Goal: Information Seeking & Learning: Learn about a topic

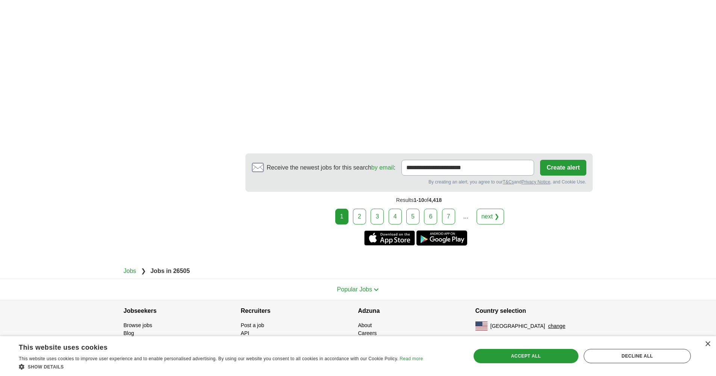
scroll to position [1144, 0]
click at [361, 219] on link "2" at bounding box center [359, 217] width 13 height 16
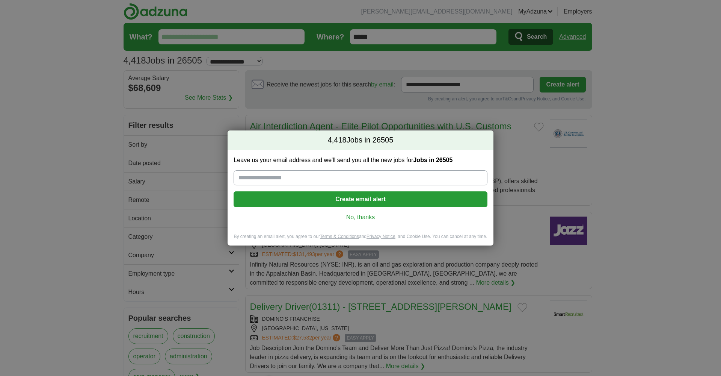
click at [360, 219] on link "No, thanks" at bounding box center [361, 217] width 242 height 8
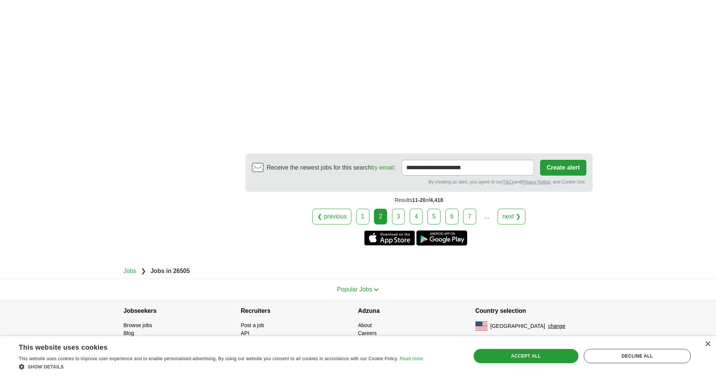
scroll to position [1406, 0]
click at [397, 217] on link "3" at bounding box center [398, 217] width 13 height 16
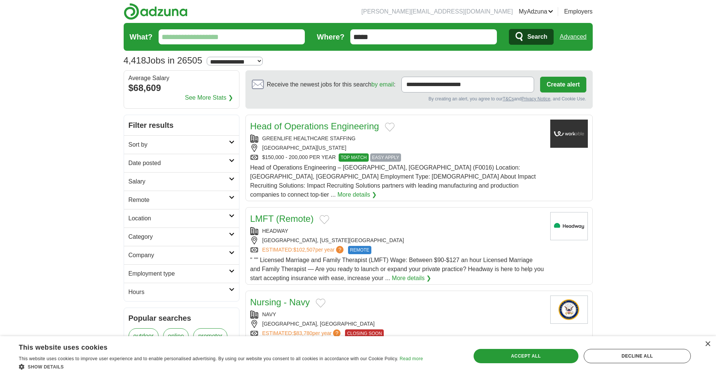
click at [198, 201] on h2 "Remote" at bounding box center [178, 199] width 100 height 9
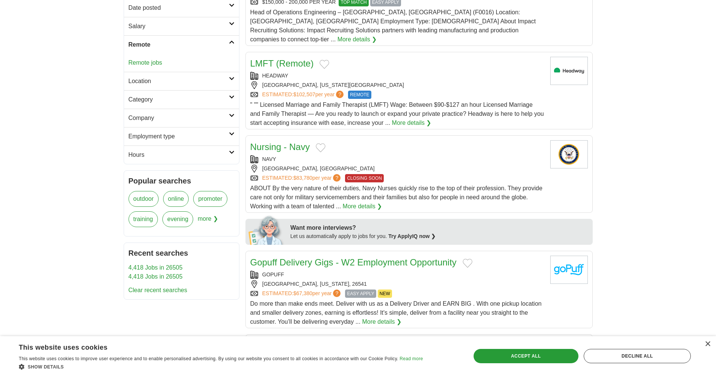
scroll to position [149, 0]
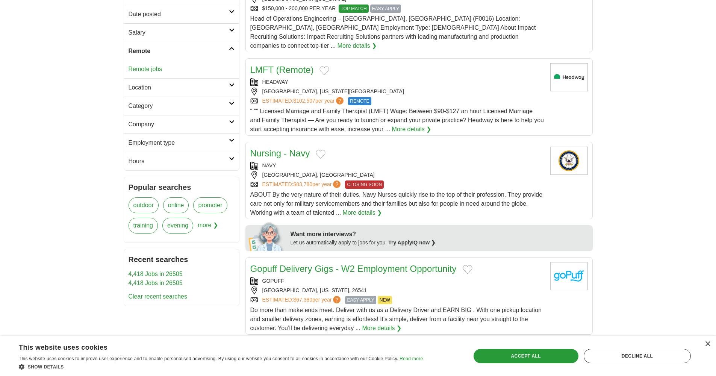
click at [150, 68] on link "Remote jobs" at bounding box center [145, 69] width 34 height 6
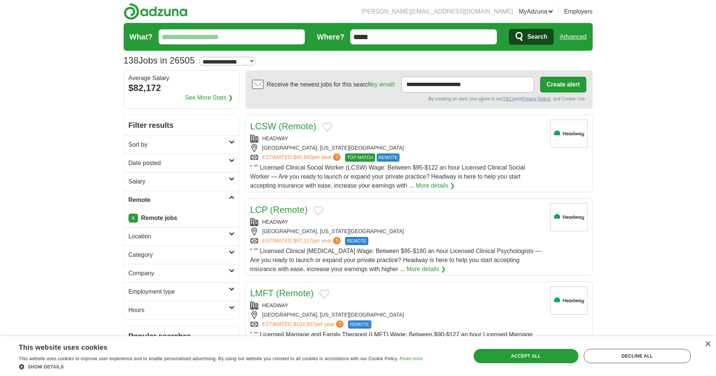
click at [372, 39] on input "*****" at bounding box center [423, 36] width 147 height 15
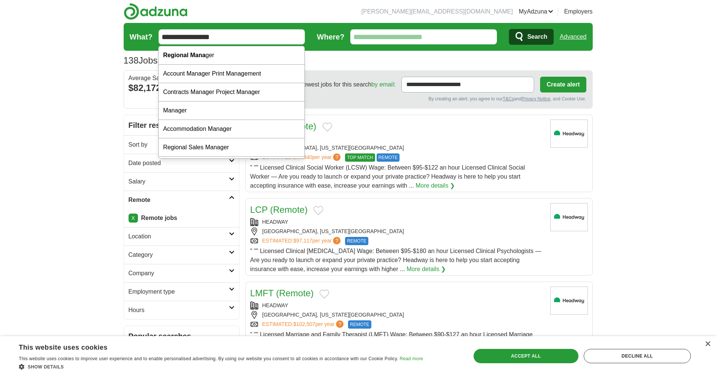
type input "**********"
click at [531, 37] on button "Search" at bounding box center [531, 37] width 45 height 16
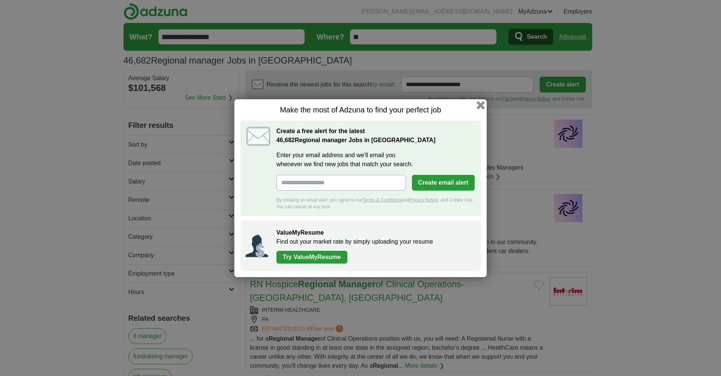
click at [482, 103] on button "button" at bounding box center [481, 105] width 8 height 8
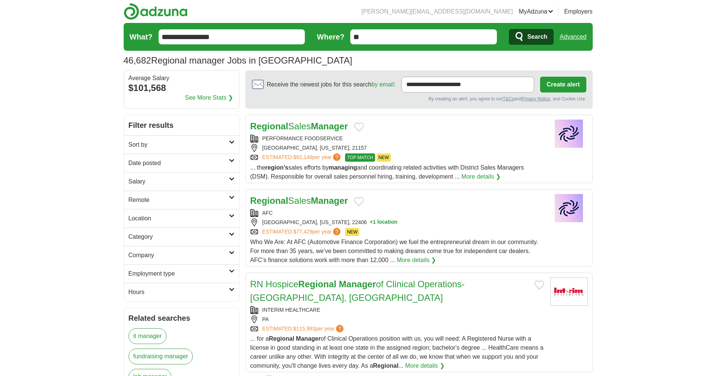
click at [171, 200] on h2 "Remote" at bounding box center [178, 199] width 100 height 9
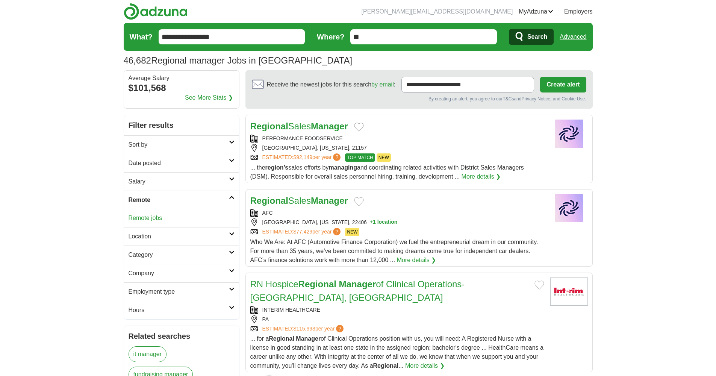
click at [148, 218] on link "Remote jobs" at bounding box center [145, 218] width 34 height 6
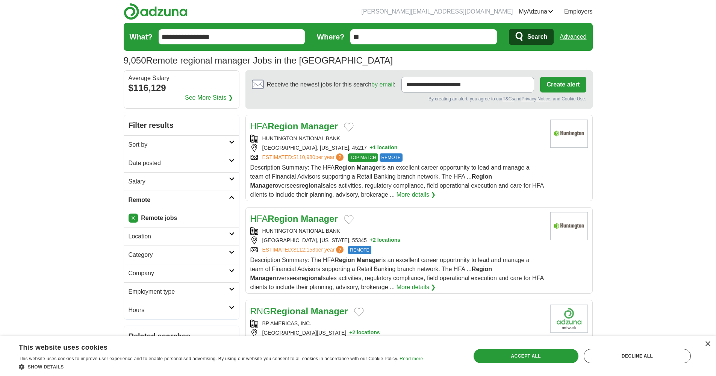
click at [133, 218] on link "X" at bounding box center [132, 217] width 9 height 9
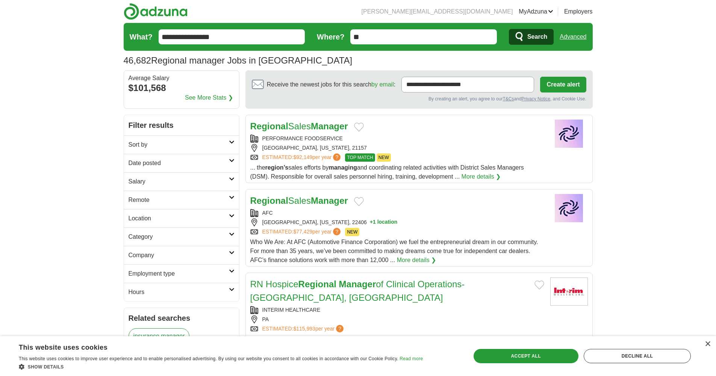
click at [177, 201] on h2 "Remote" at bounding box center [178, 199] width 100 height 9
click at [149, 220] on link "Remote jobs" at bounding box center [145, 218] width 34 height 6
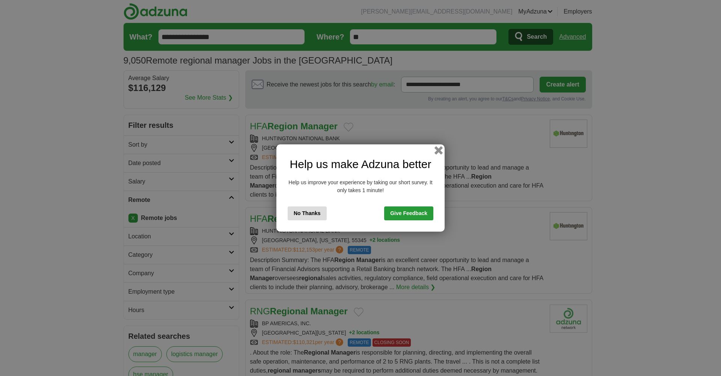
click at [436, 151] on button "button" at bounding box center [439, 150] width 8 height 8
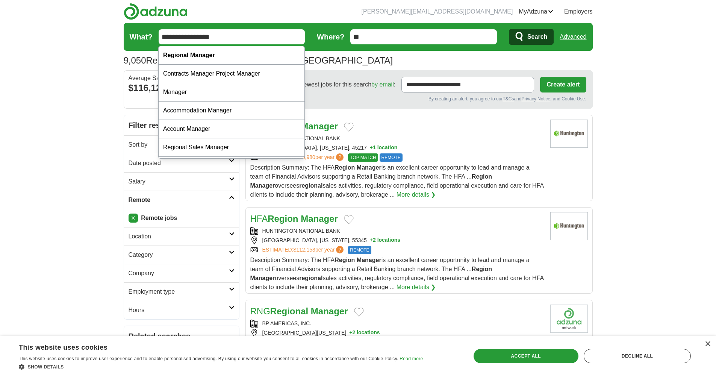
click at [192, 36] on input "**********" at bounding box center [232, 36] width 147 height 15
type input "**********"
click at [531, 37] on button "Search" at bounding box center [531, 37] width 45 height 16
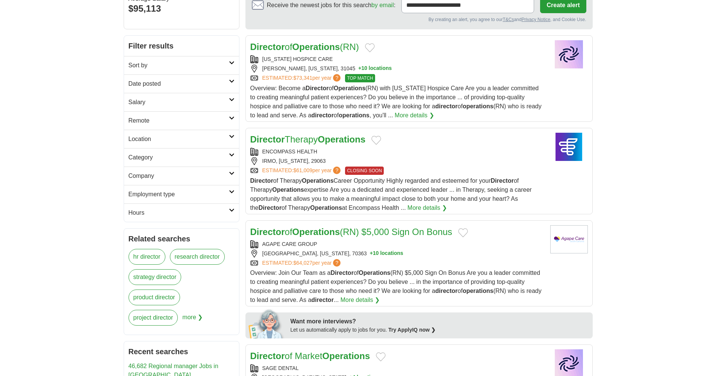
scroll to position [156, 0]
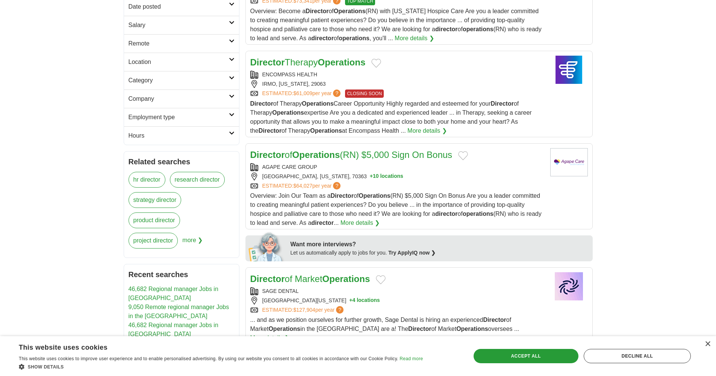
click at [163, 44] on h2 "Remote" at bounding box center [178, 43] width 100 height 9
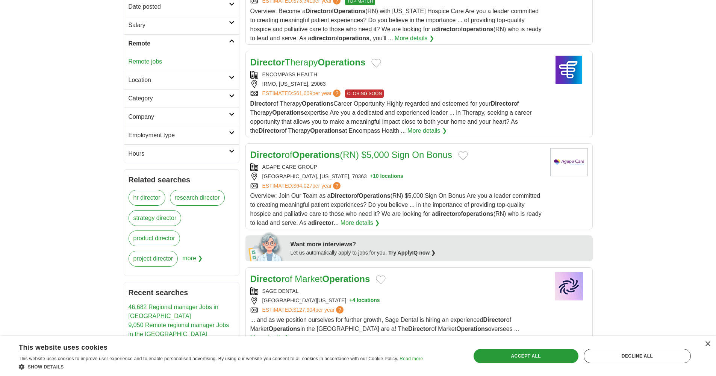
click at [148, 63] on link "Remote jobs" at bounding box center [145, 61] width 34 height 6
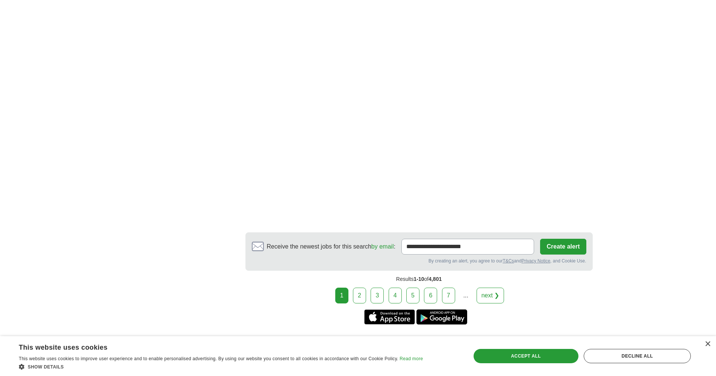
scroll to position [1250, 0]
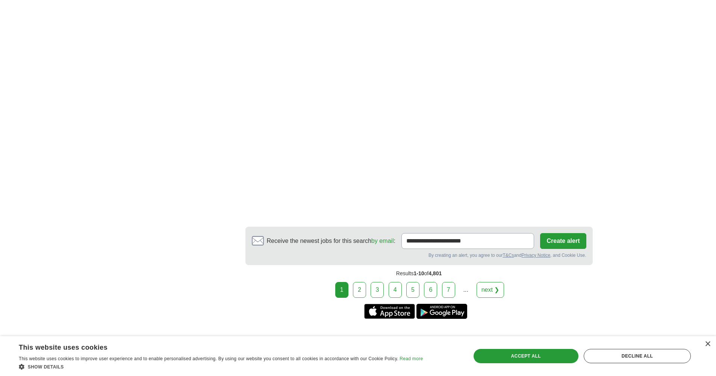
click at [364, 282] on link "2" at bounding box center [359, 290] width 13 height 16
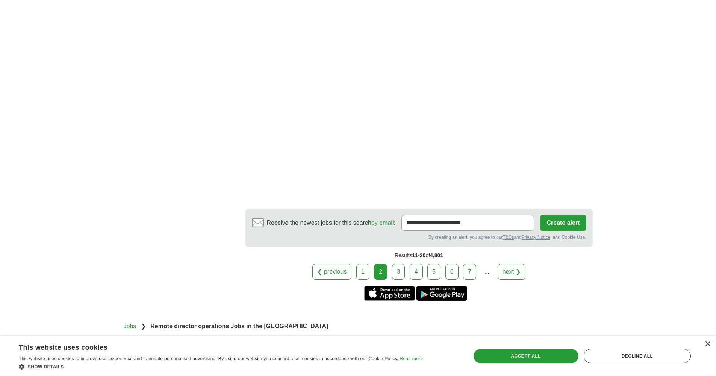
scroll to position [1192, 0]
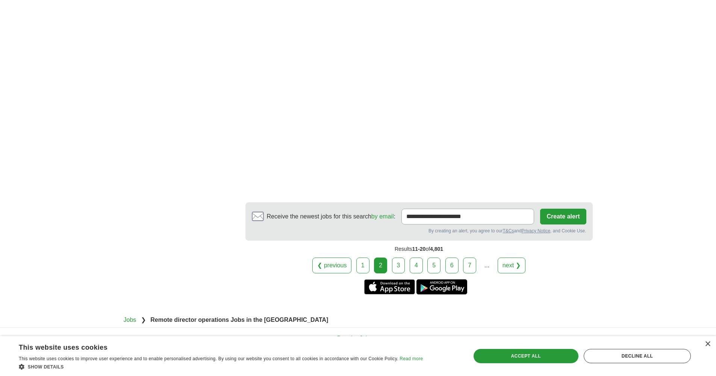
click at [399, 273] on link "3" at bounding box center [398, 265] width 13 height 16
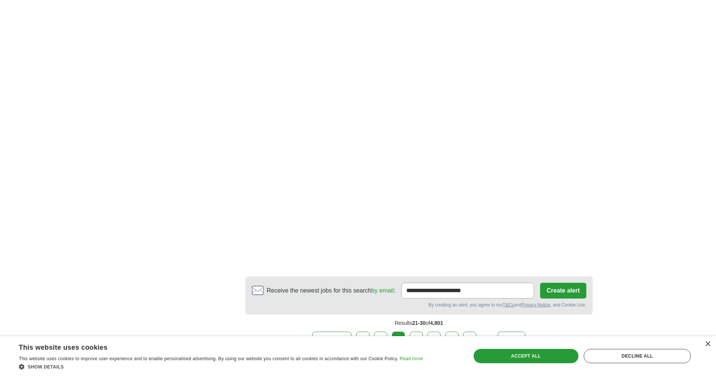
scroll to position [1114, 0]
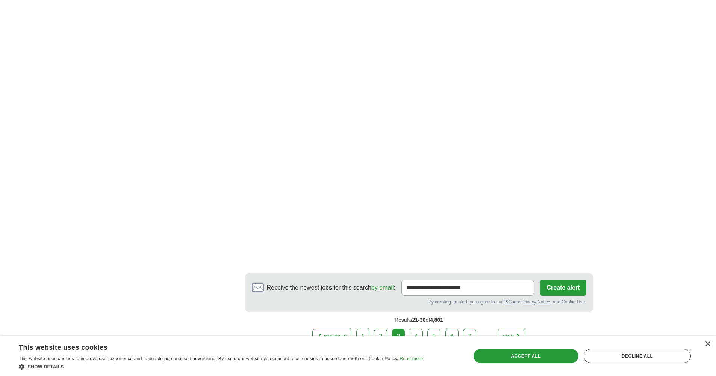
click at [419, 328] on link "4" at bounding box center [416, 336] width 13 height 16
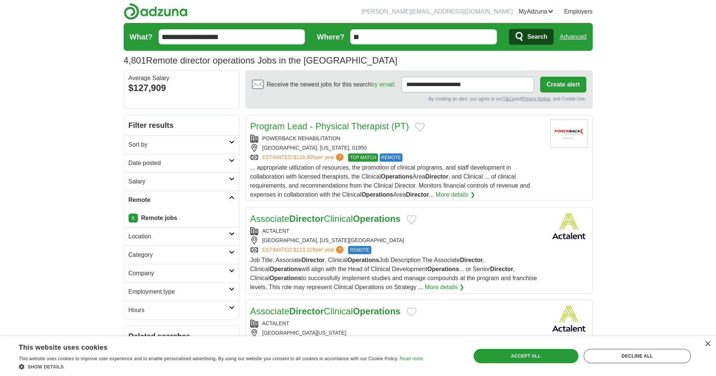
click at [216, 37] on input "**********" at bounding box center [232, 36] width 147 height 15
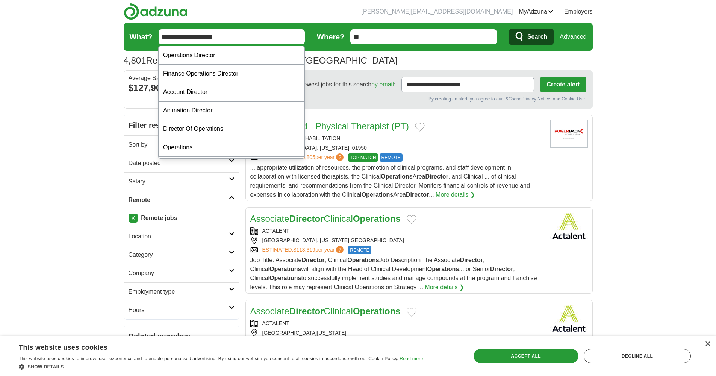
type input "**********"
click at [531, 37] on button "Search" at bounding box center [531, 37] width 45 height 16
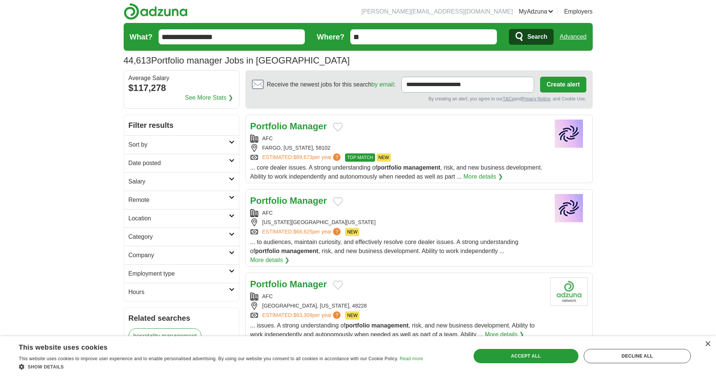
click at [142, 197] on h2 "Remote" at bounding box center [178, 199] width 100 height 9
click at [141, 219] on link "Remote jobs" at bounding box center [145, 218] width 34 height 6
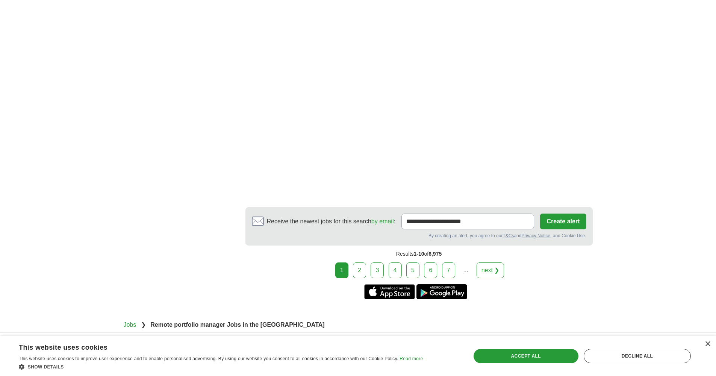
scroll to position [1370, 0]
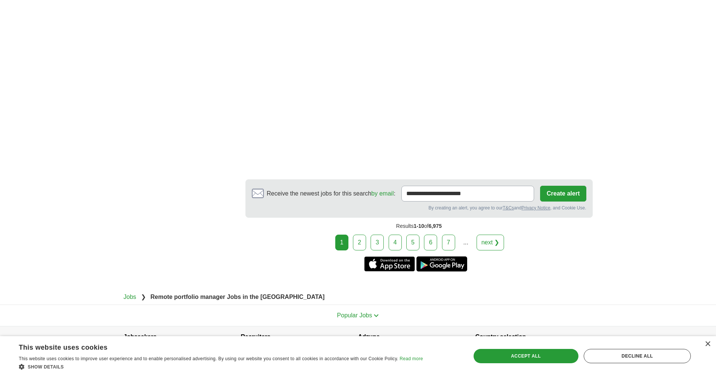
click at [363, 245] on link "2" at bounding box center [359, 242] width 13 height 16
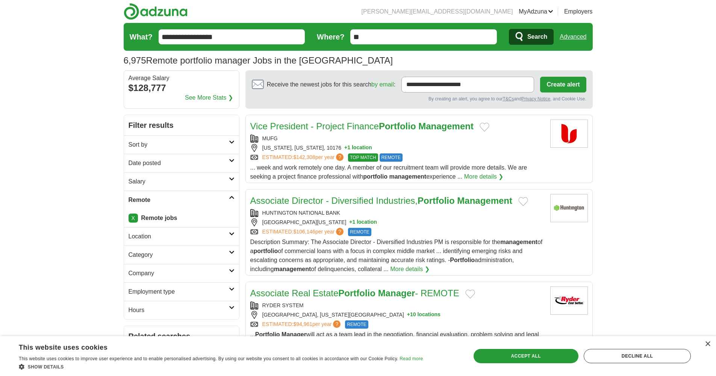
click at [206, 36] on input "**********" at bounding box center [232, 36] width 147 height 15
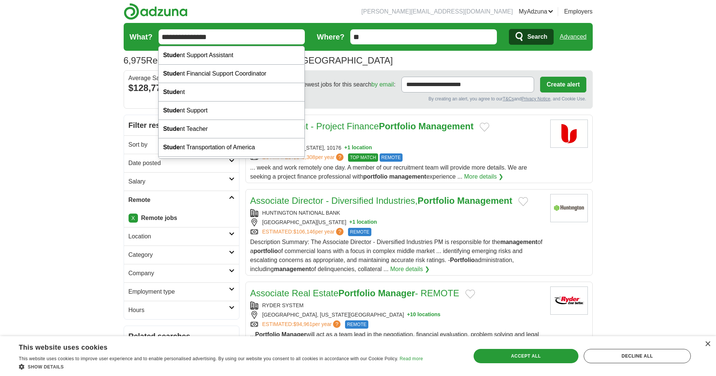
type input "**********"
click at [531, 37] on button "Search" at bounding box center [531, 37] width 45 height 16
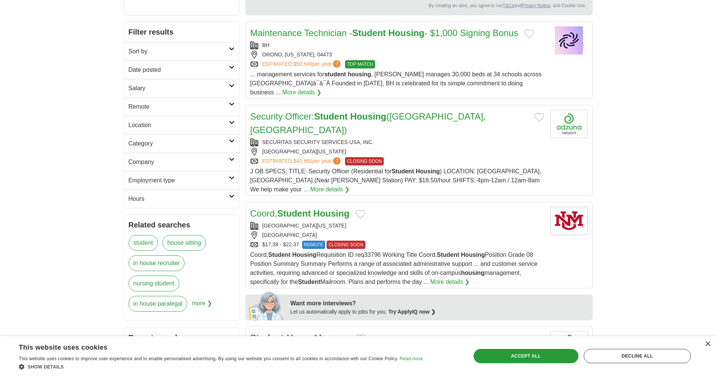
scroll to position [94, 0]
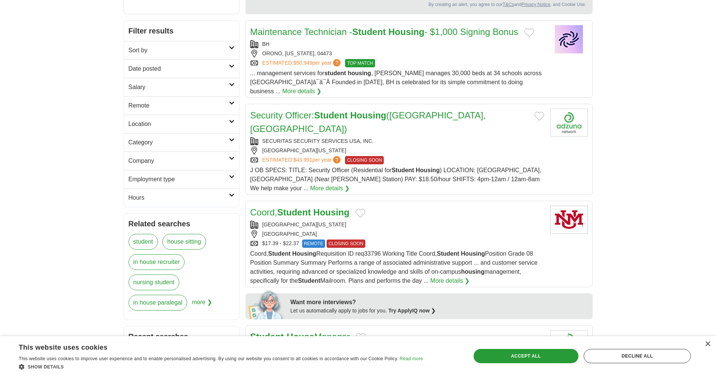
click at [139, 104] on h2 "Remote" at bounding box center [178, 105] width 100 height 9
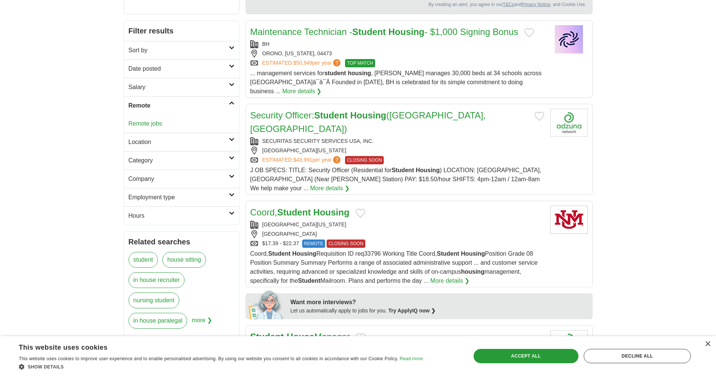
click at [144, 123] on link "Remote jobs" at bounding box center [145, 123] width 34 height 6
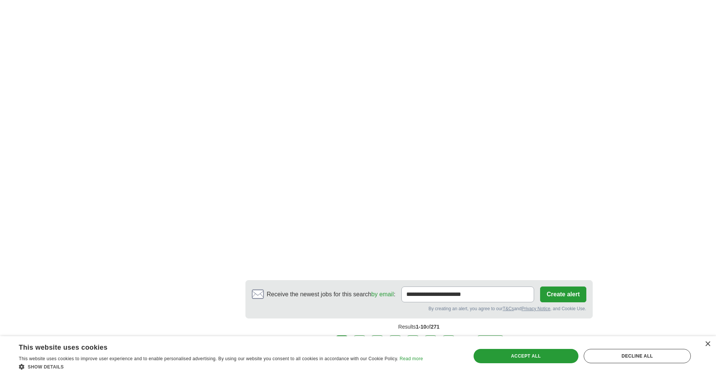
scroll to position [1353, 0]
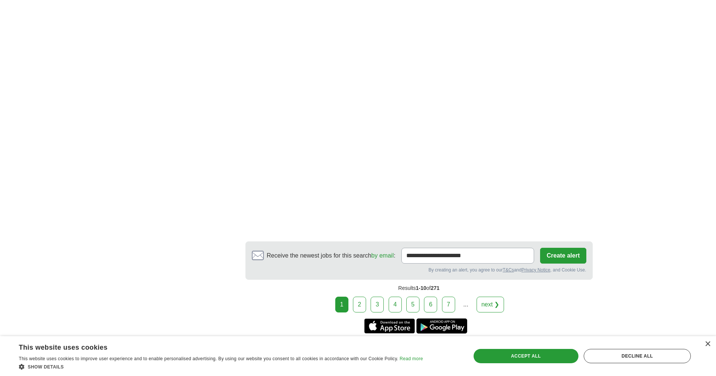
click at [356, 308] on link "2" at bounding box center [359, 304] width 13 height 16
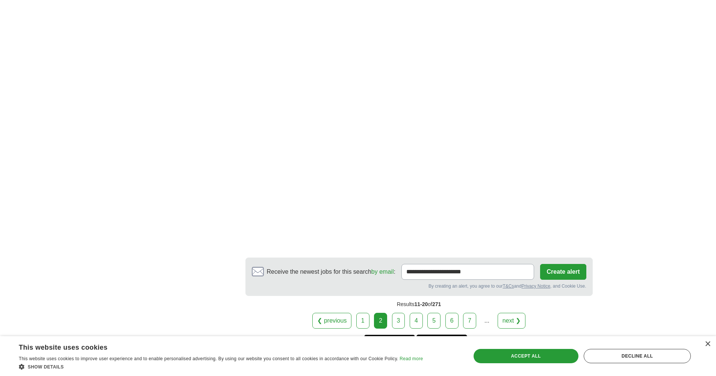
scroll to position [1431, 0]
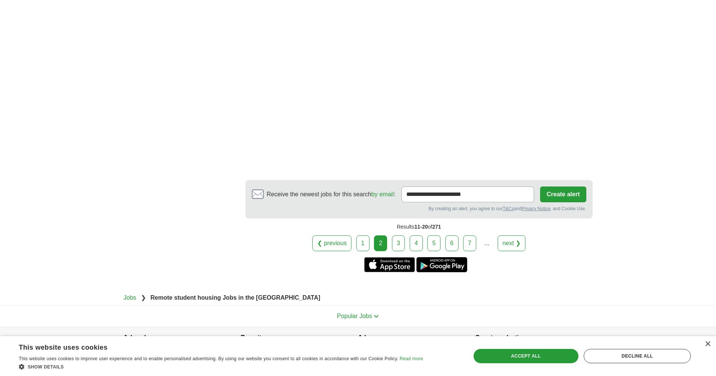
click at [396, 245] on link "3" at bounding box center [398, 243] width 13 height 16
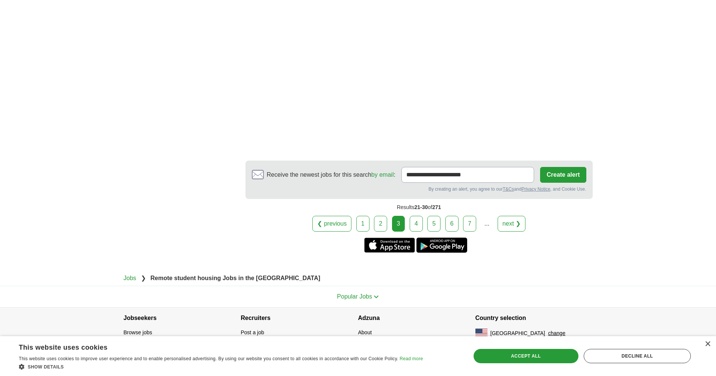
scroll to position [1451, 0]
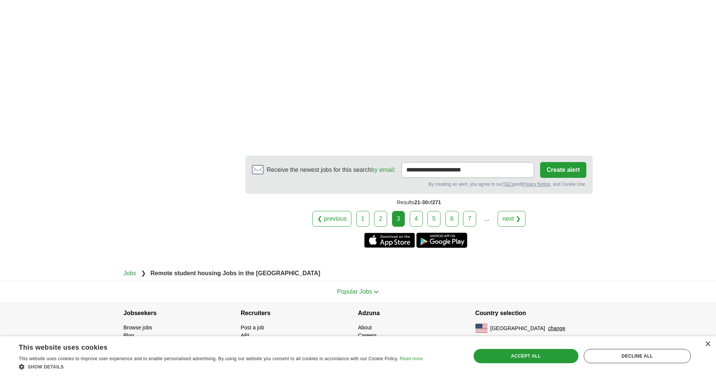
click at [416, 217] on link "4" at bounding box center [416, 219] width 13 height 16
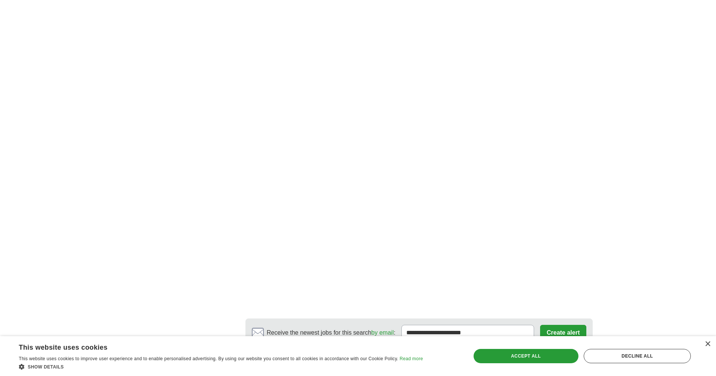
scroll to position [1395, 0]
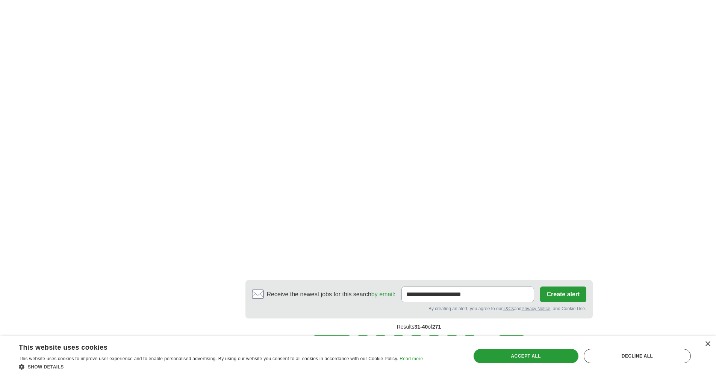
click at [429, 335] on link "5" at bounding box center [433, 343] width 13 height 16
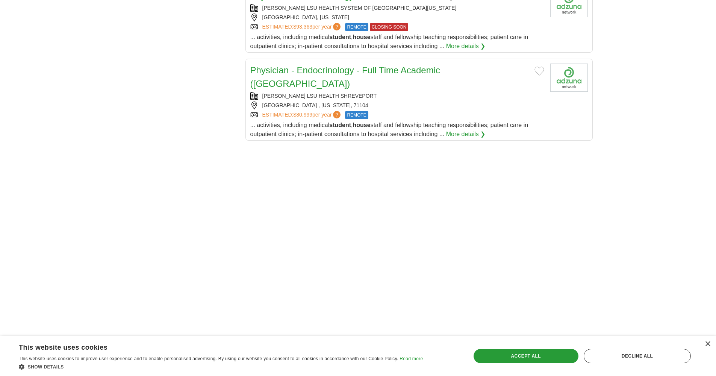
scroll to position [1181, 0]
